Goal: Transaction & Acquisition: Subscribe to service/newsletter

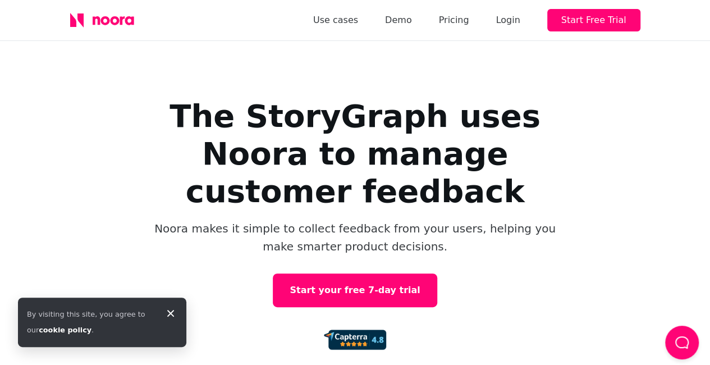
click at [388, 161] on h1 "The StoryGraph uses Noora to manage customer feedback" at bounding box center [355, 153] width 449 height 113
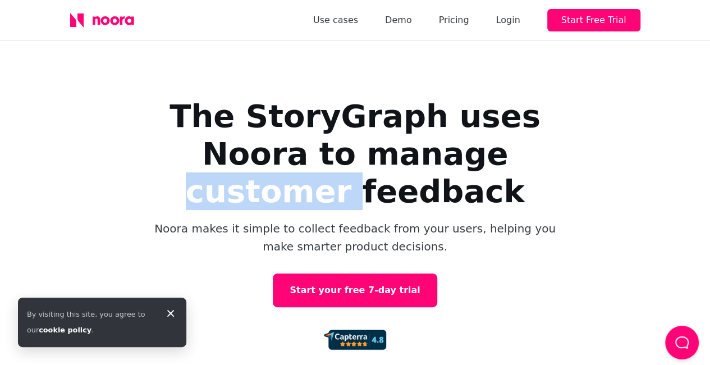
click at [388, 161] on h1 "The StoryGraph uses Noora to manage customer feedback" at bounding box center [355, 153] width 449 height 113
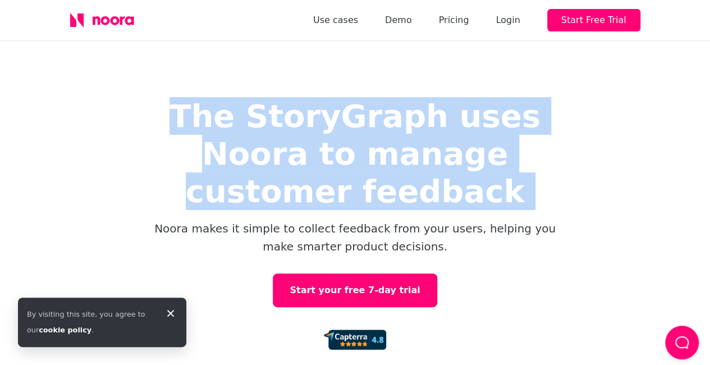
click at [388, 161] on h1 "The StoryGraph uses Noora to manage customer feedback" at bounding box center [355, 153] width 449 height 113
click at [577, 155] on h1 "The StoryGraph uses Noora to manage customer feedback" at bounding box center [355, 153] width 449 height 113
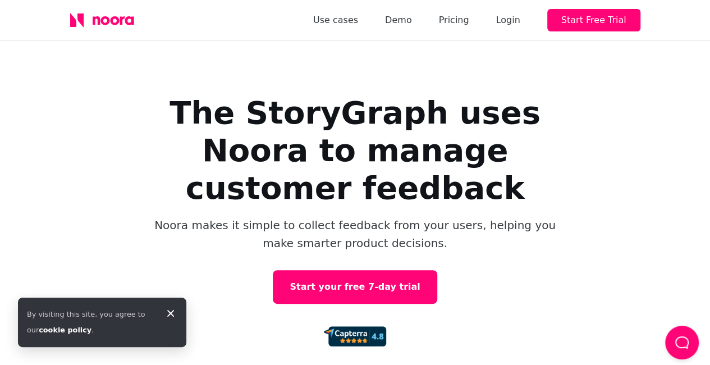
scroll to position [20, 0]
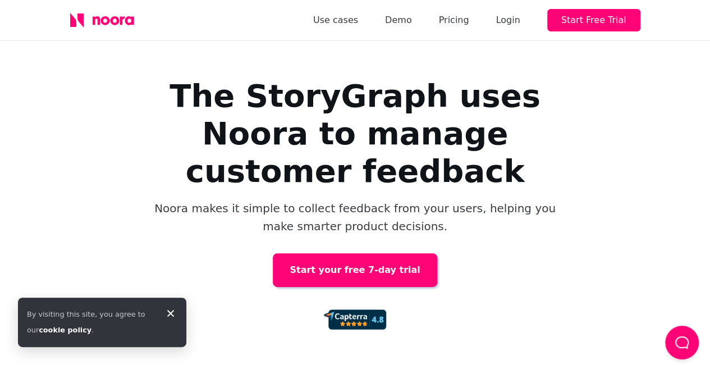
click at [403, 253] on link "Start your free 7-day trial" at bounding box center [355, 270] width 164 height 34
click at [469, 23] on link "Pricing" at bounding box center [453, 20] width 30 height 16
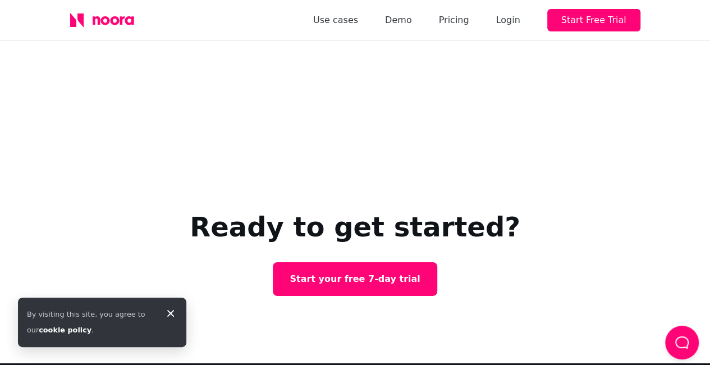
scroll to position [2089, 0]
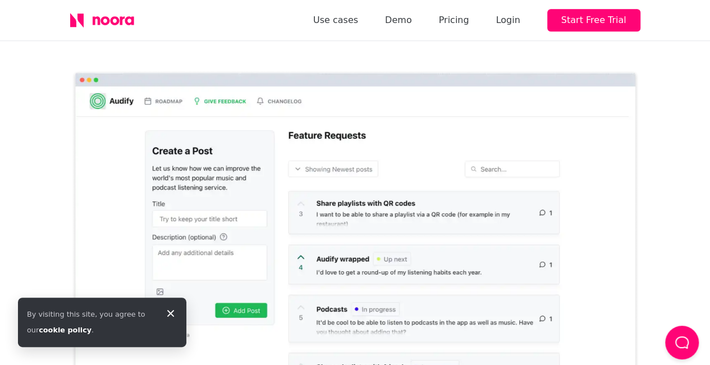
scroll to position [356, 0]
